Goal: Find specific page/section: Find specific page/section

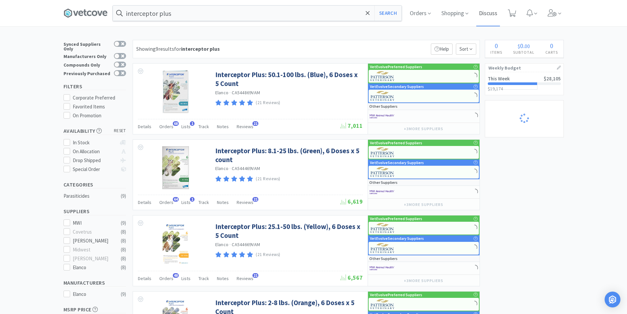
select select "1"
select select "50"
select select "1"
select select "5"
select select "10"
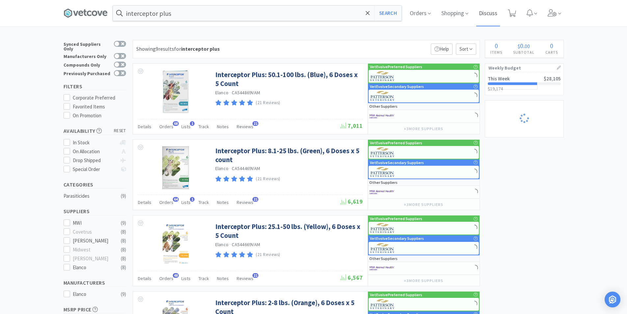
select select "1"
select select "5"
select select "1"
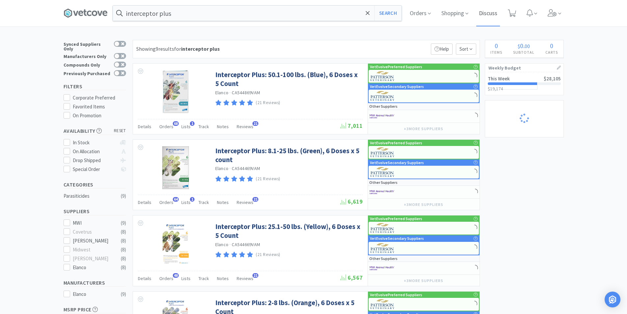
select select "1"
select select "50"
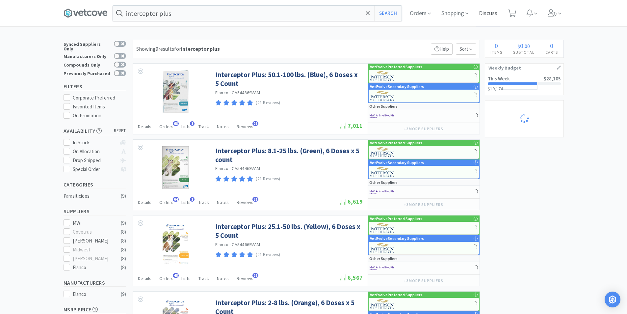
select select "1"
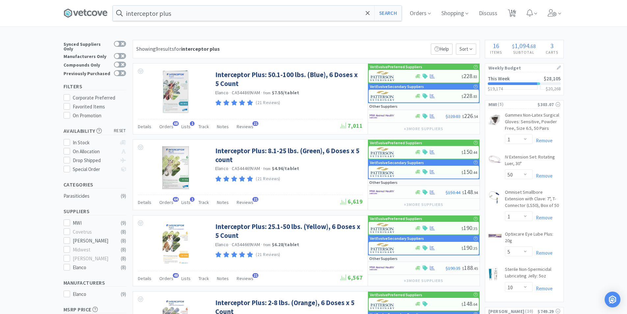
click at [550, 88] on span "20,268" at bounding box center [554, 89] width 13 height 6
